Goal: Information Seeking & Learning: Understand process/instructions

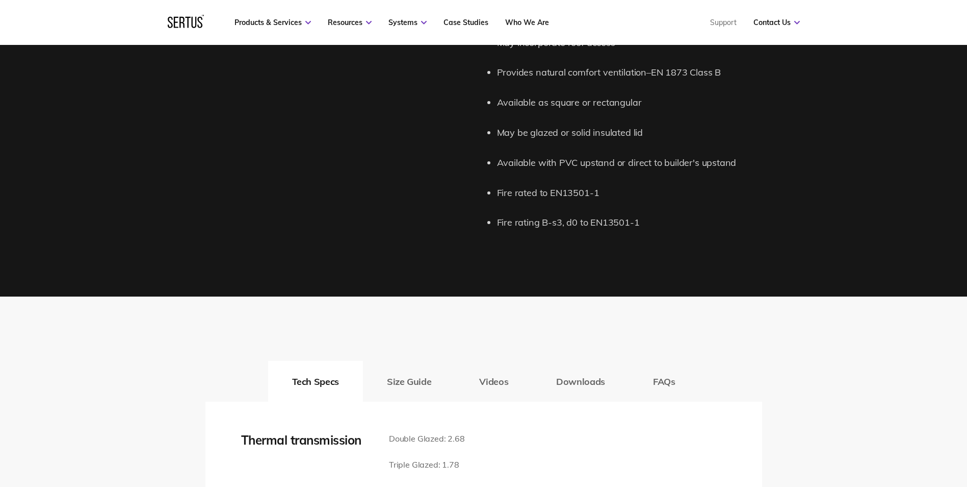
scroll to position [1235, 0]
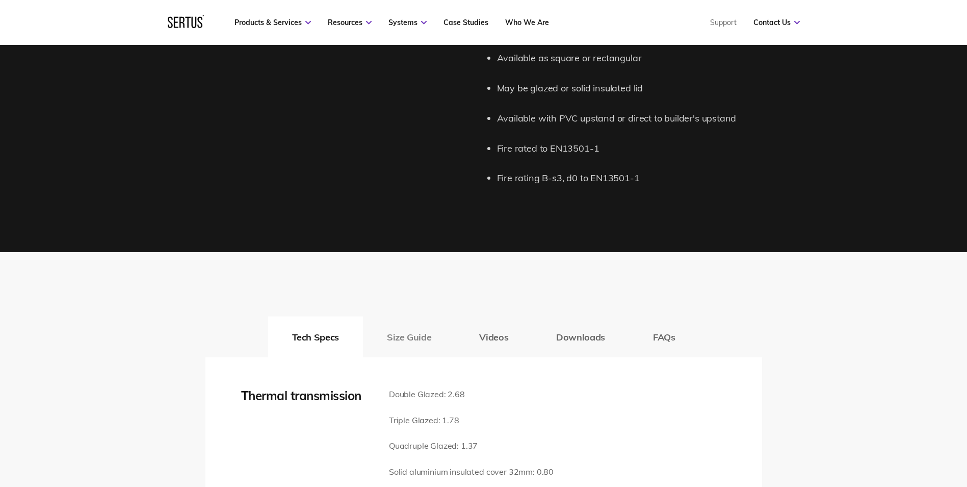
click at [433, 324] on button "Size Guide" at bounding box center [409, 336] width 92 height 41
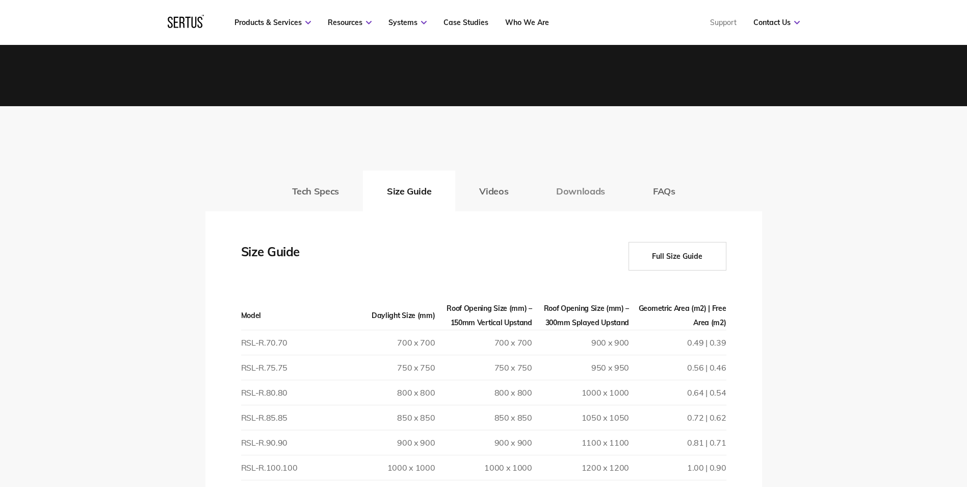
scroll to position [1388, 0]
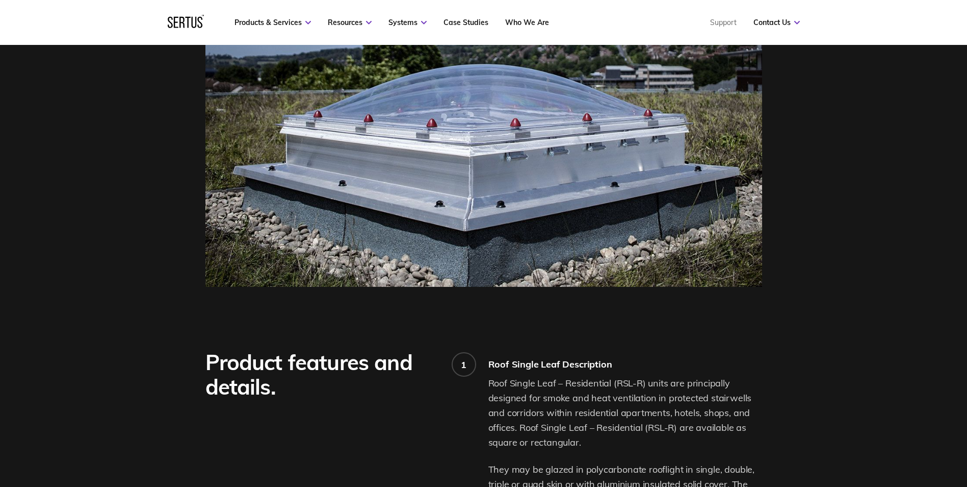
scroll to position [459, 0]
